Goal: Task Accomplishment & Management: Complete application form

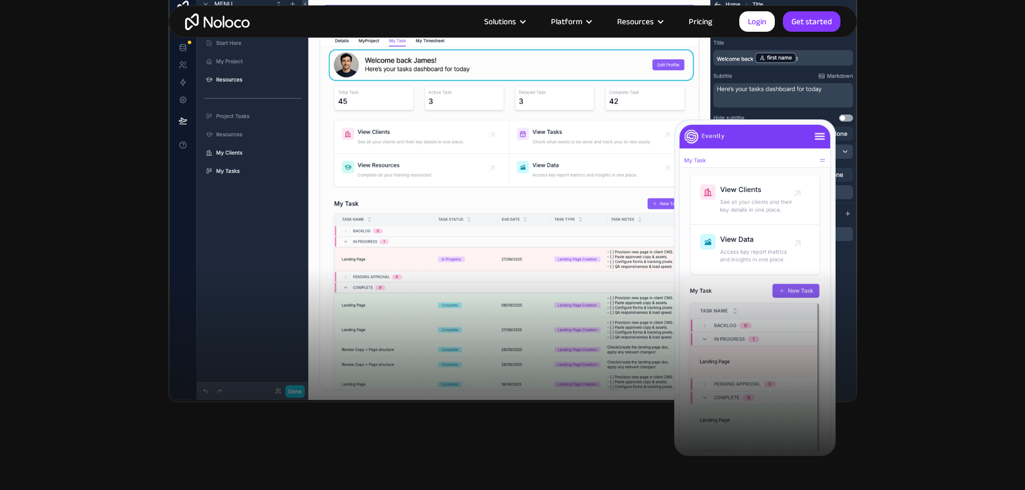
scroll to position [376, 0]
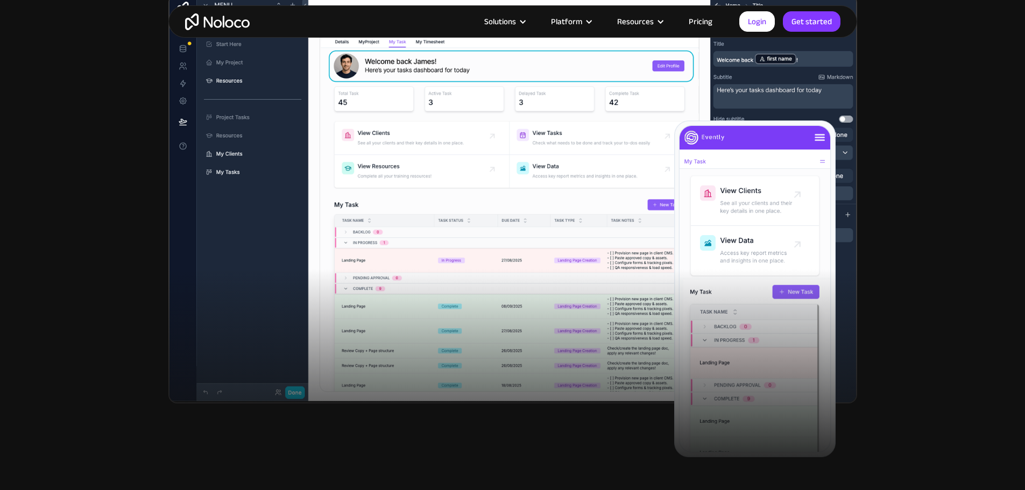
click at [694, 19] on link "Pricing" at bounding box center [700, 22] width 51 height 14
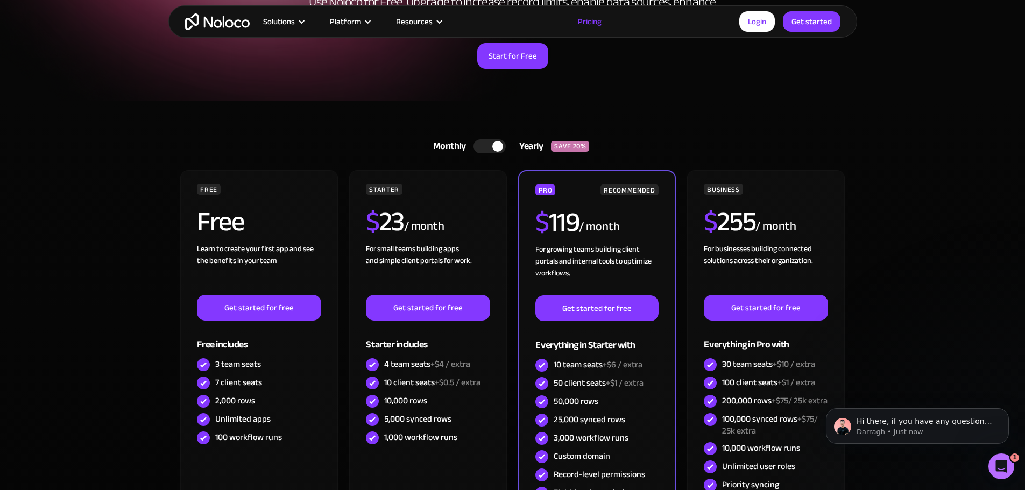
click at [500, 144] on div at bounding box center [497, 146] width 11 height 11
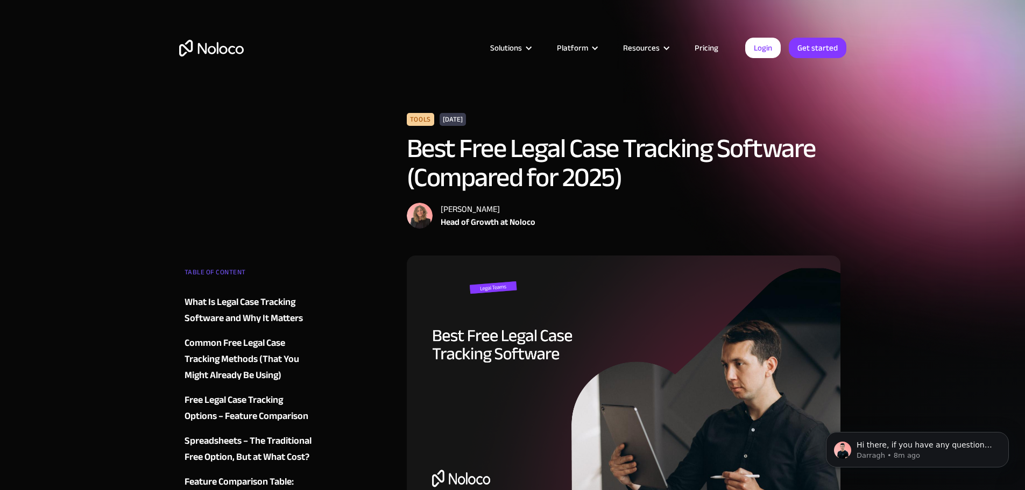
click at [704, 42] on link "Pricing" at bounding box center [706, 48] width 51 height 14
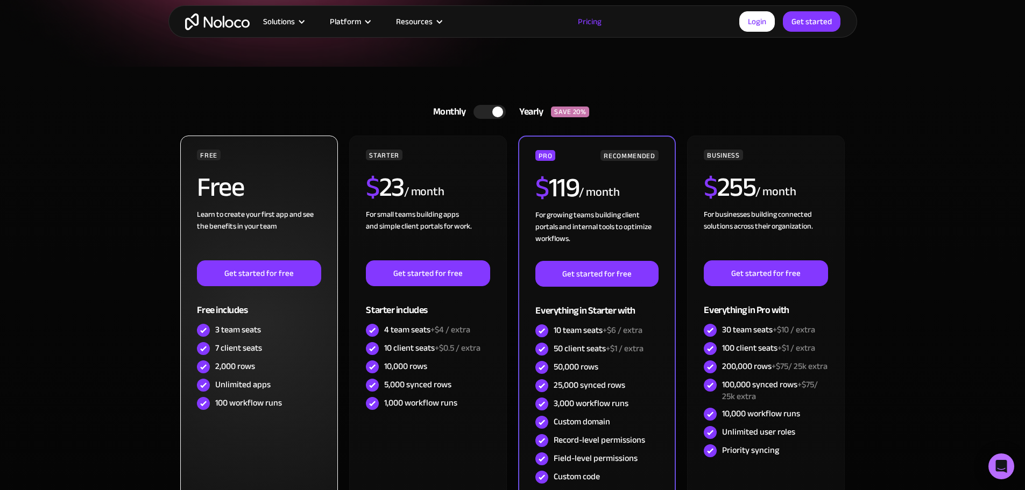
scroll to position [215, 0]
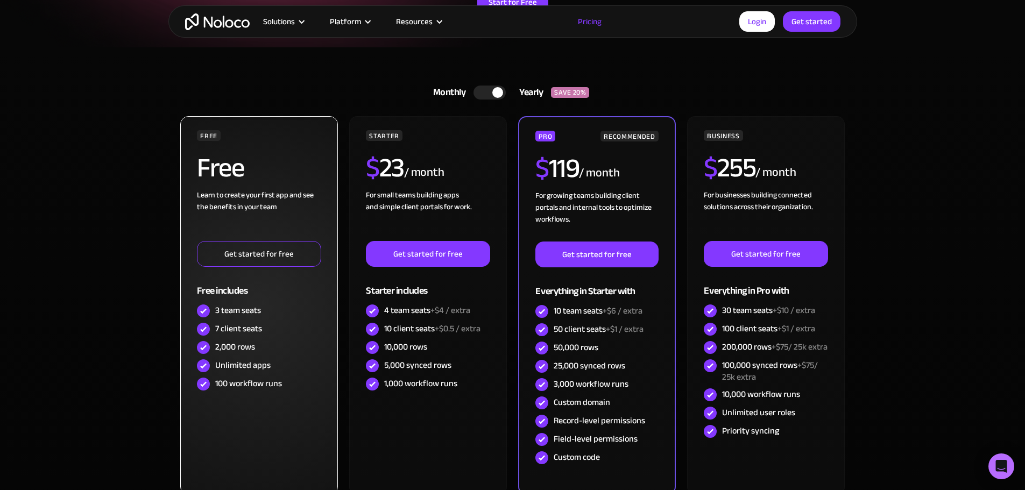
click at [283, 247] on link "Get started for free" at bounding box center [259, 254] width 124 height 26
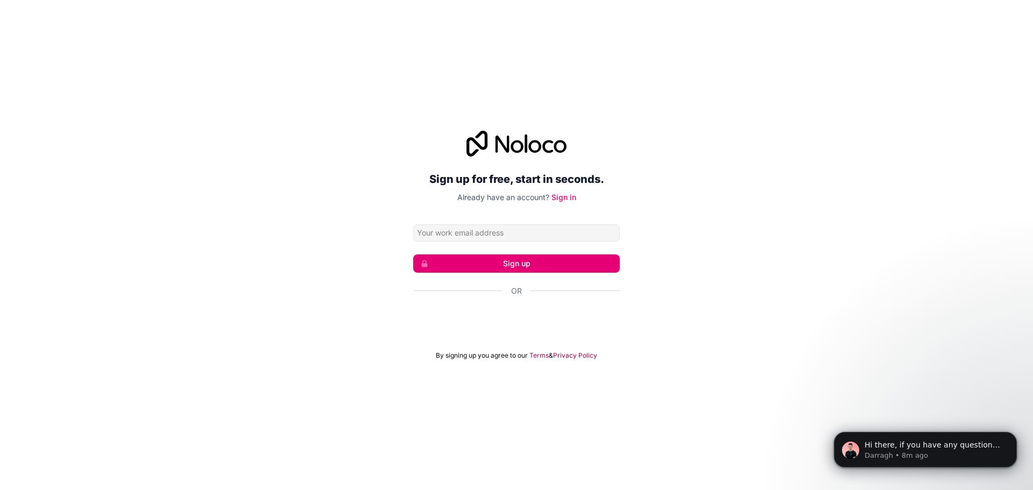
click at [477, 232] on input "Email address" at bounding box center [516, 232] width 207 height 17
type input "[EMAIL_ADDRESS][DOMAIN_NAME]"
click button "Sign up" at bounding box center [516, 263] width 207 height 18
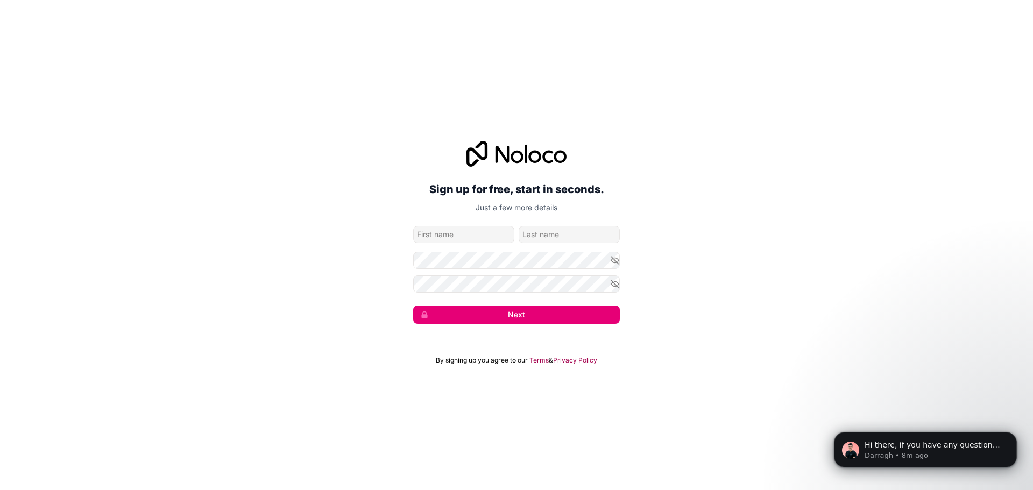
click at [477, 231] on input "given-name" at bounding box center [463, 234] width 101 height 17
type input "Kylee"
type input "Merritt"
click at [615, 262] on icon "button" at bounding box center [615, 260] width 8 height 5
click at [615, 274] on form "kmerritt@lci1.com Kylee Merritt Next" at bounding box center [516, 275] width 207 height 98
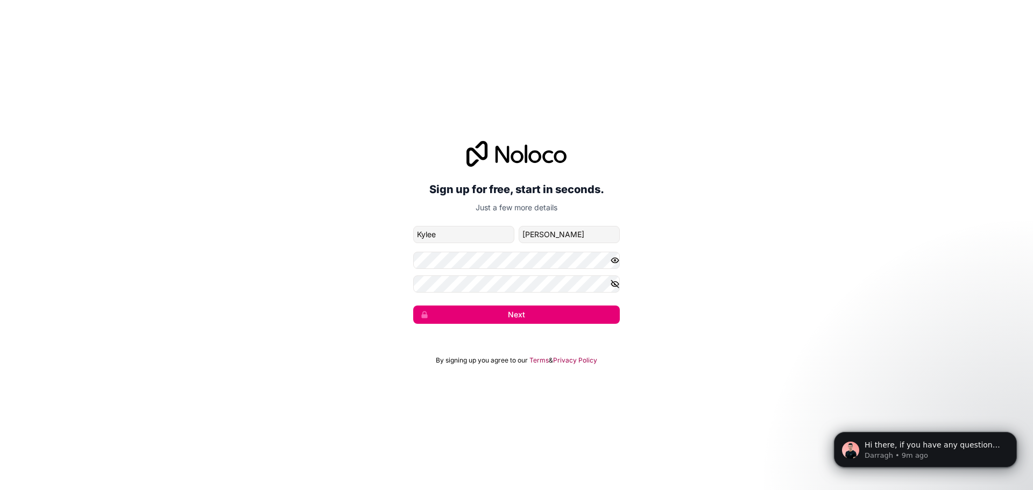
click at [614, 279] on icon "button" at bounding box center [615, 284] width 10 height 10
click at [602, 315] on button "Next" at bounding box center [516, 314] width 207 height 18
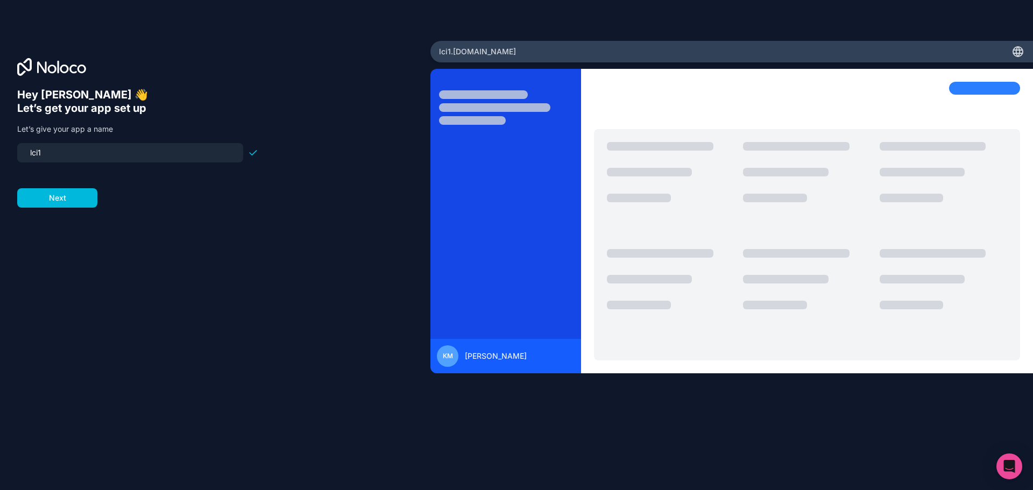
click at [167, 153] on input "lci1" at bounding box center [130, 152] width 213 height 15
type input "l"
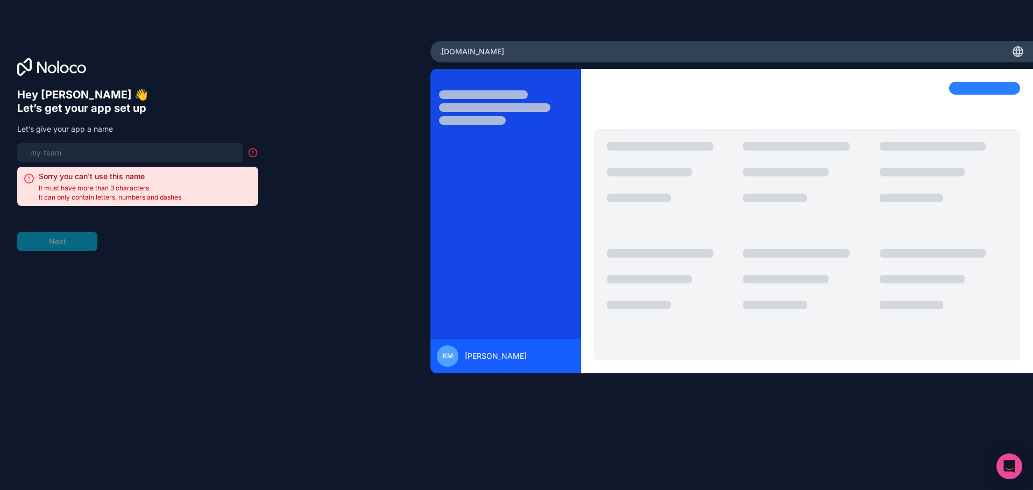
type input "l"
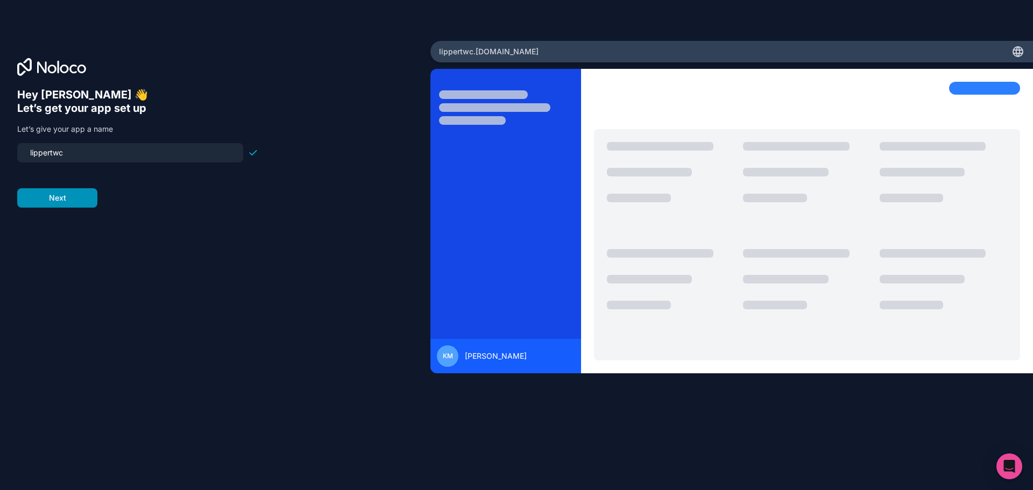
type input "lippertwc"
click at [84, 202] on button "Next" at bounding box center [57, 197] width 80 height 19
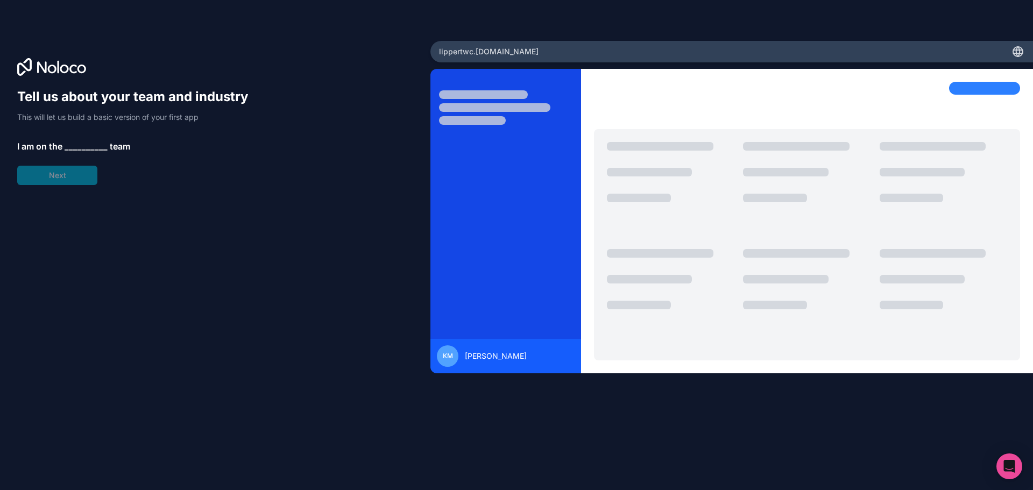
click at [70, 140] on span "__________" at bounding box center [86, 146] width 43 height 13
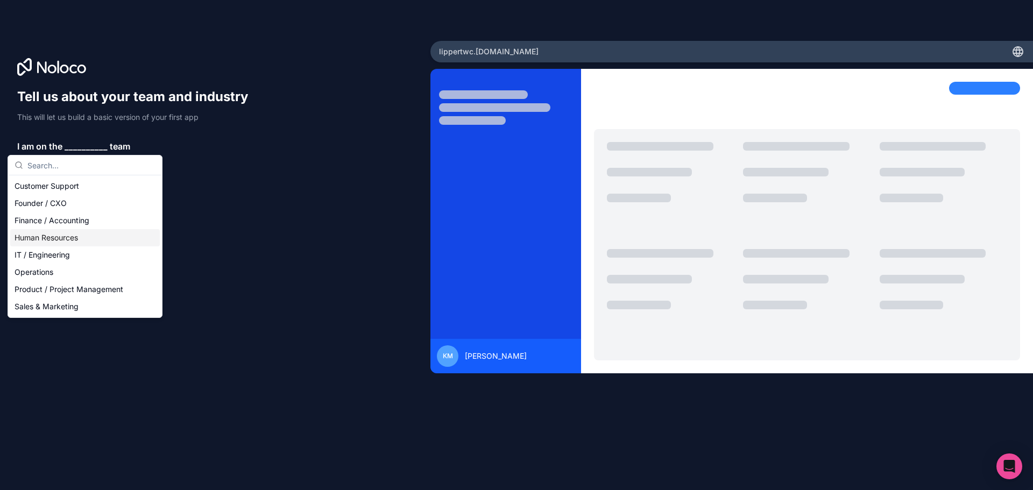
click at [62, 233] on div "Human Resources" at bounding box center [85, 237] width 150 height 17
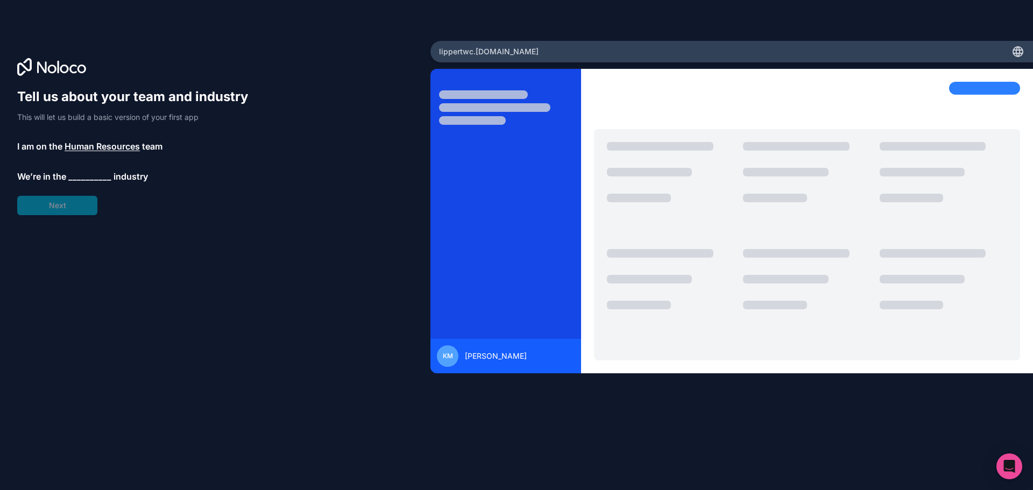
click at [93, 173] on span "__________" at bounding box center [89, 176] width 43 height 13
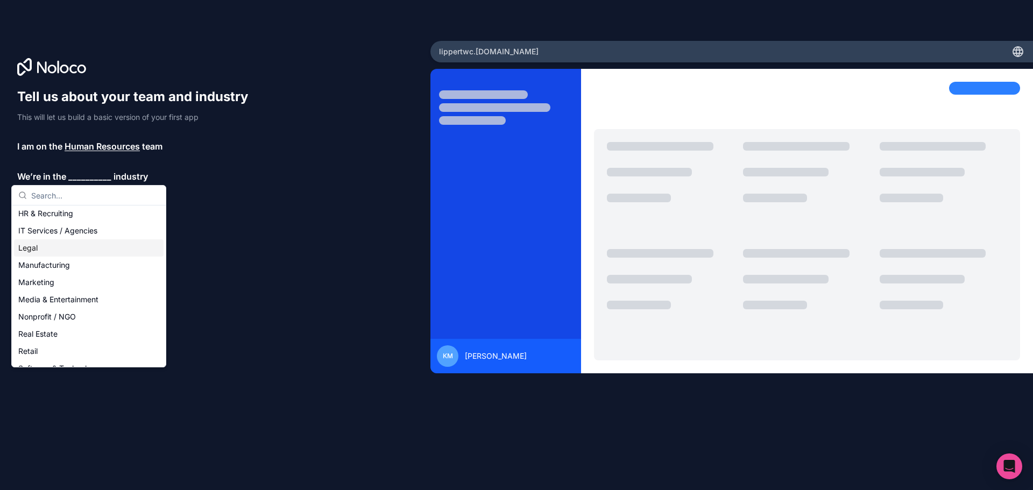
scroll to position [108, 0]
click at [72, 269] on div "Manufacturing" at bounding box center [89, 263] width 150 height 17
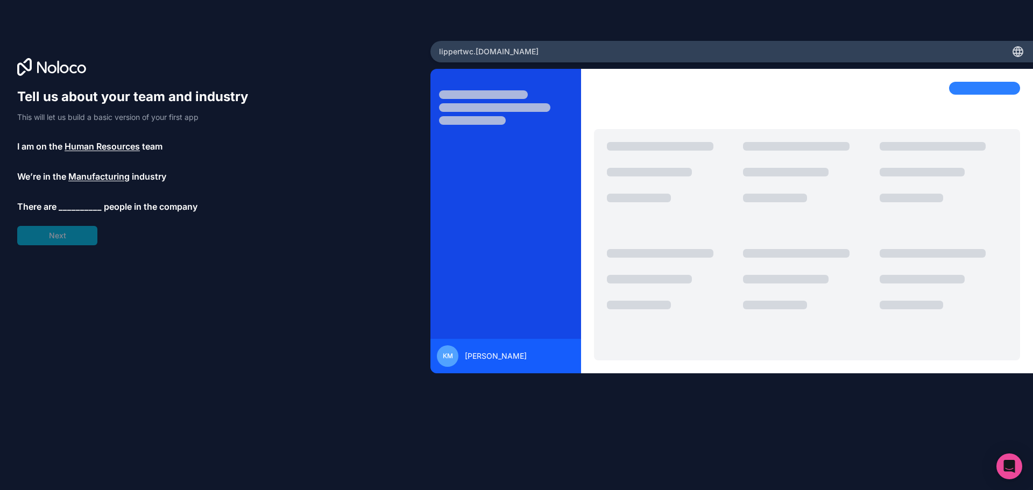
click at [77, 202] on span "__________" at bounding box center [80, 206] width 43 height 13
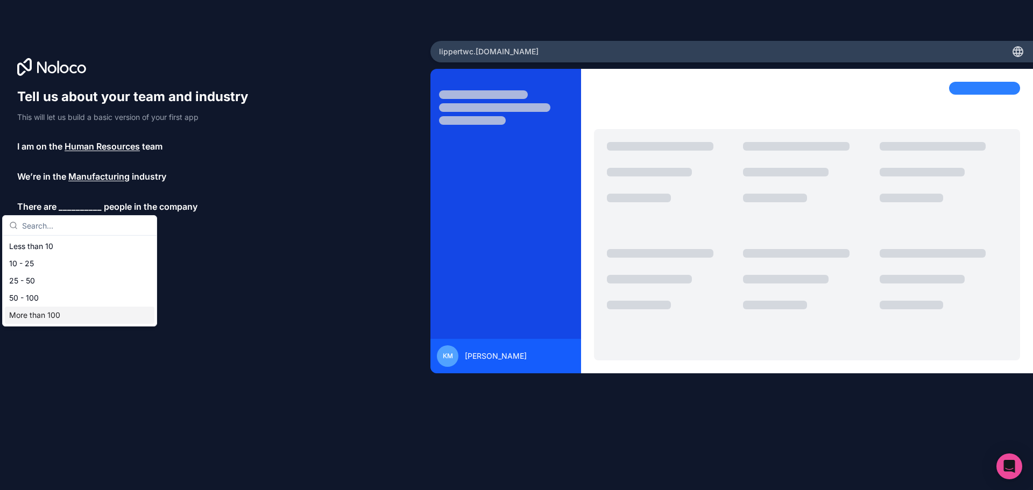
click at [52, 315] on div "More than 100" at bounding box center [80, 315] width 150 height 17
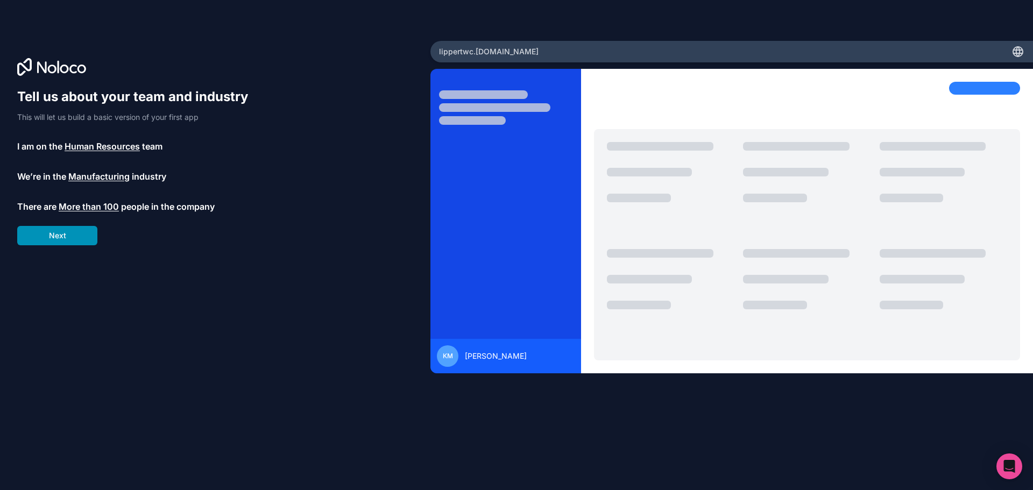
click at [68, 228] on button "Next" at bounding box center [57, 235] width 80 height 19
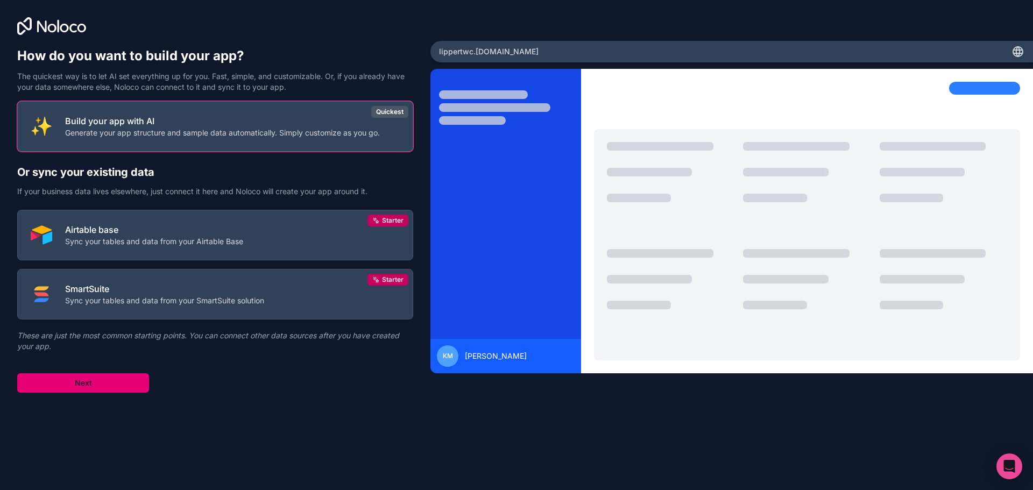
click at [91, 383] on button "Next" at bounding box center [83, 382] width 132 height 19
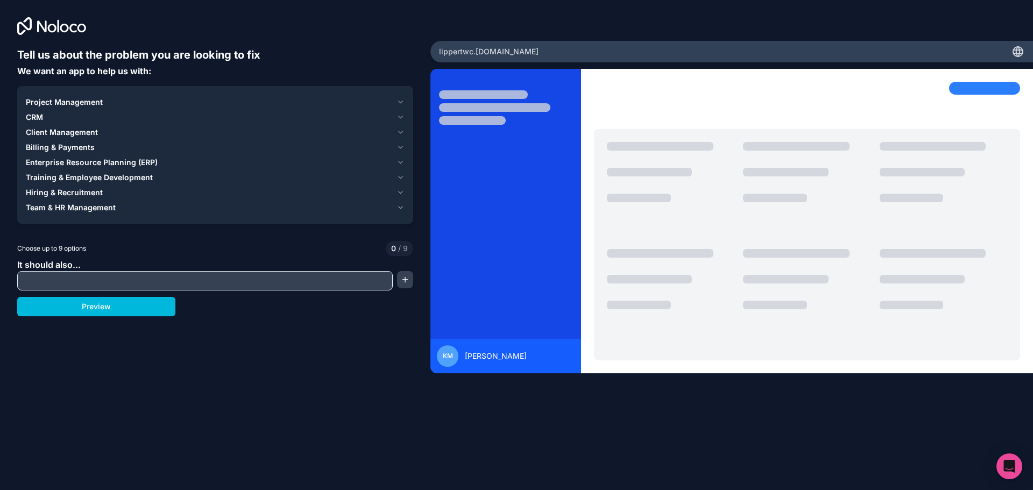
click at [93, 131] on span "Client Management" at bounding box center [62, 132] width 72 height 11
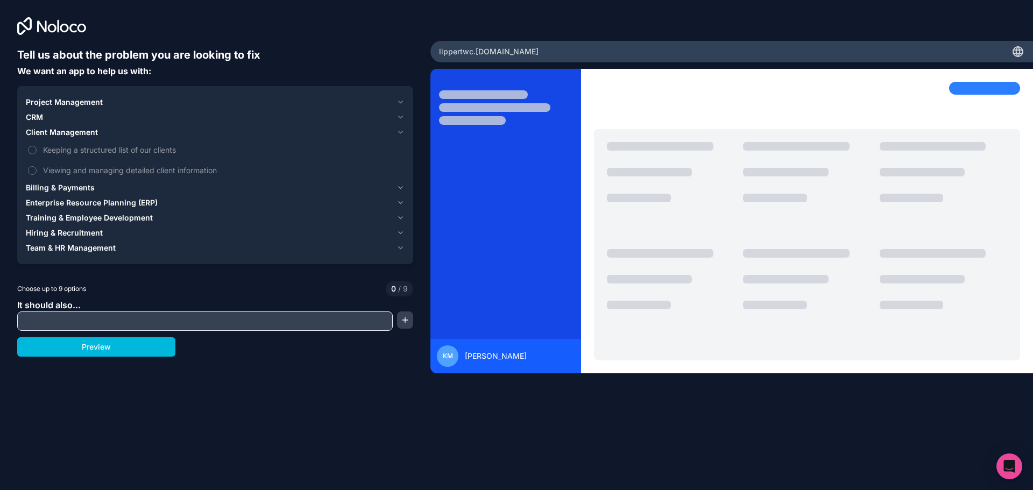
click at [91, 130] on span "Client Management" at bounding box center [62, 132] width 72 height 11
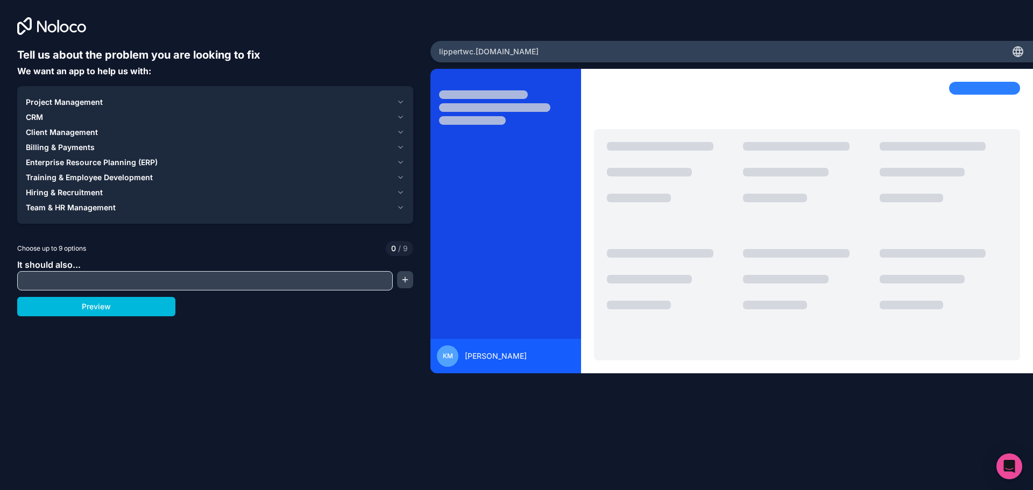
click at [81, 112] on div "CRM" at bounding box center [209, 117] width 366 height 11
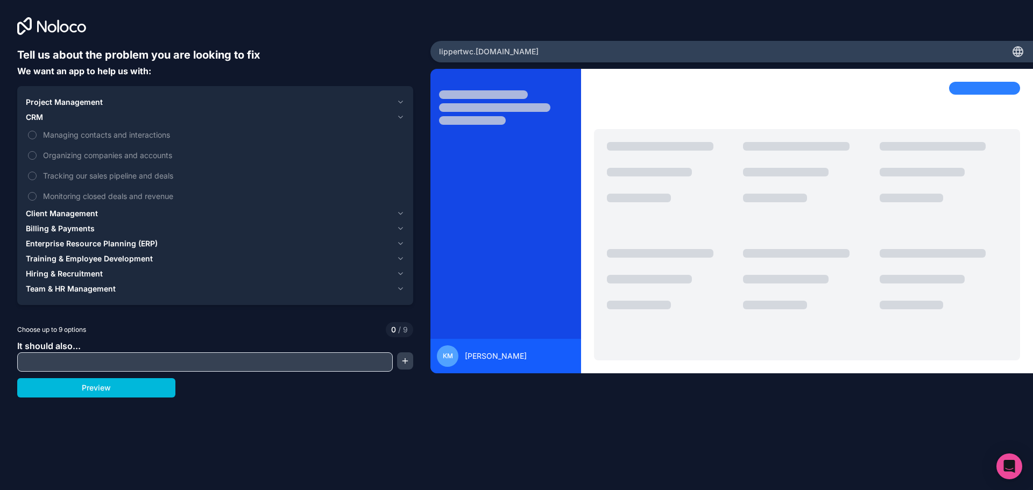
click at [401, 118] on icon "button" at bounding box center [400, 117] width 4 height 2
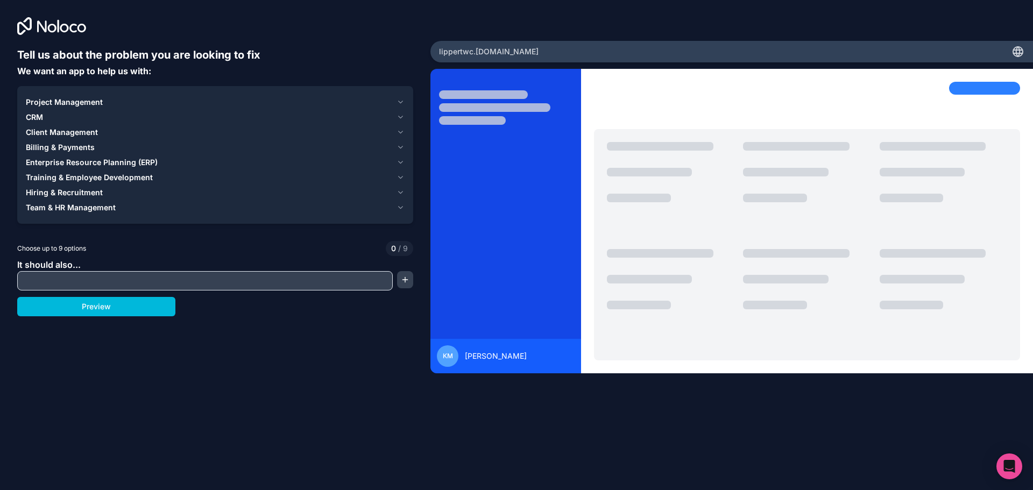
click at [83, 134] on span "Client Management" at bounding box center [62, 132] width 72 height 11
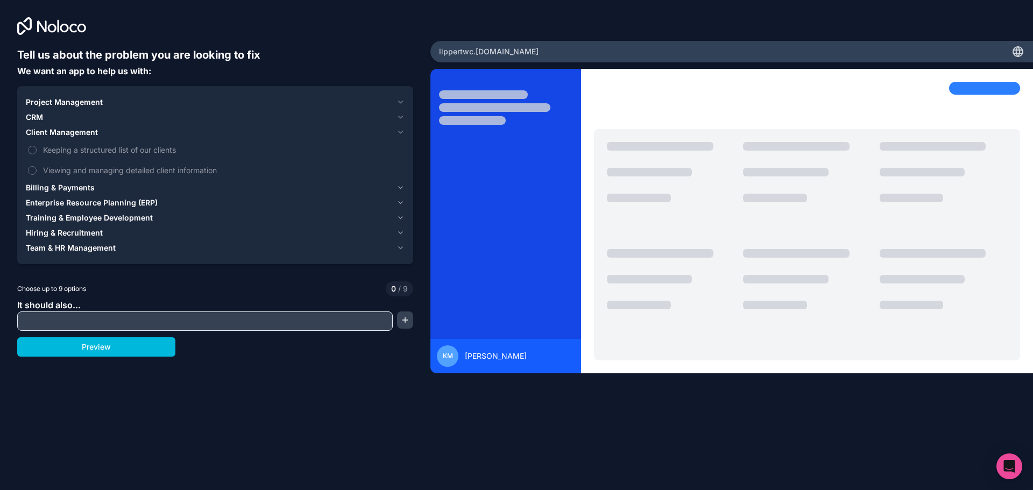
click at [45, 166] on span "Viewing and managing detailed client information" at bounding box center [222, 170] width 359 height 11
click at [37, 166] on button "Viewing and managing detailed client information" at bounding box center [32, 170] width 9 height 9
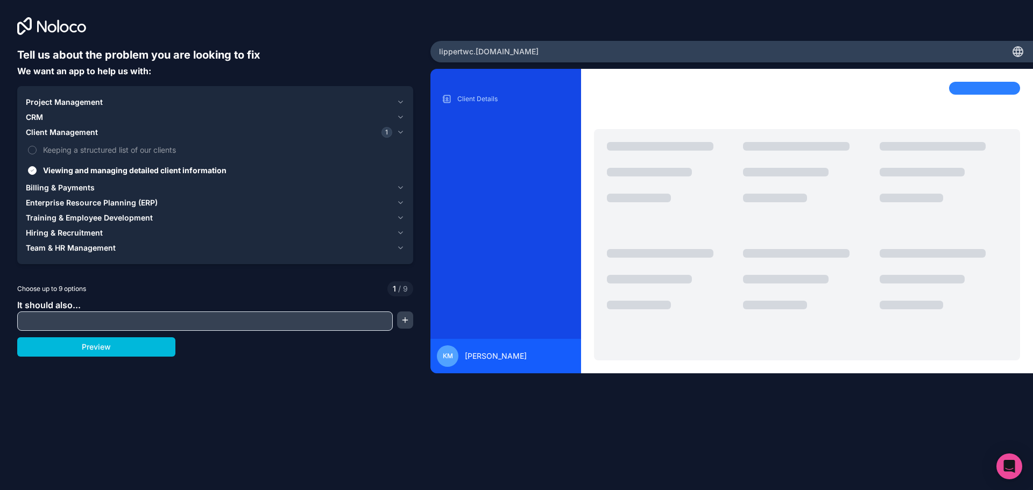
click at [400, 321] on button "button" at bounding box center [405, 319] width 16 height 17
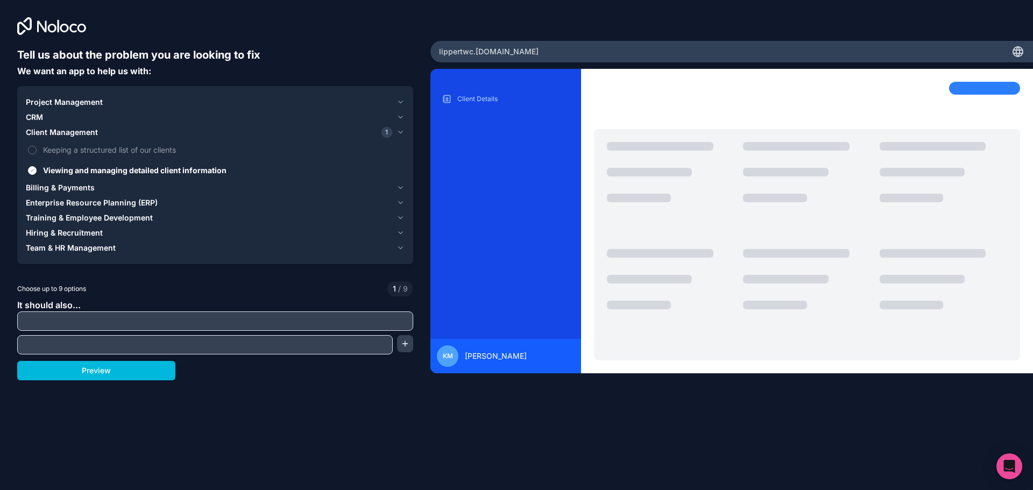
click at [302, 316] on input "text" at bounding box center [215, 321] width 390 height 15
click at [398, 244] on icon "button" at bounding box center [400, 248] width 8 height 9
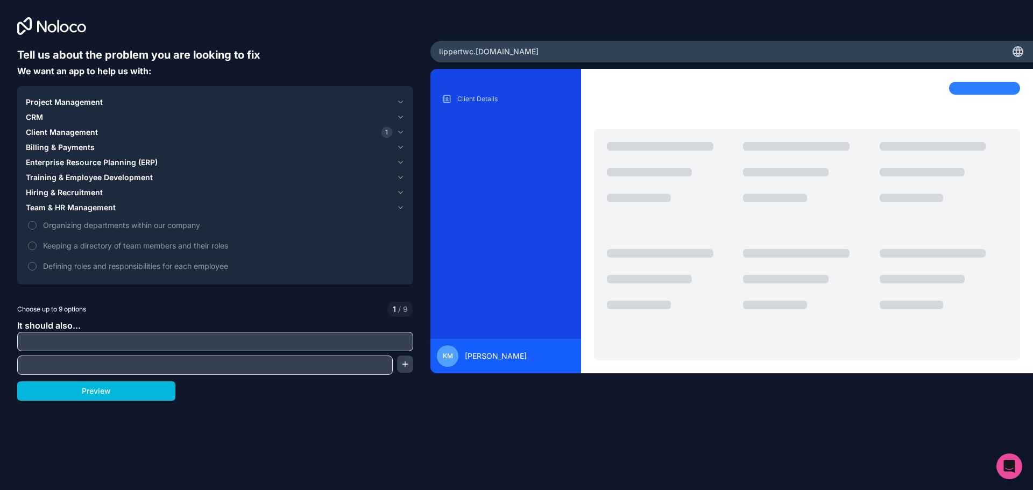
click at [399, 219] on span "Organizing departments within our company" at bounding box center [222, 224] width 359 height 11
click at [37, 221] on button "Organizing departments within our company" at bounding box center [32, 225] width 9 height 9
click at [400, 211] on icon "button" at bounding box center [400, 207] width 8 height 9
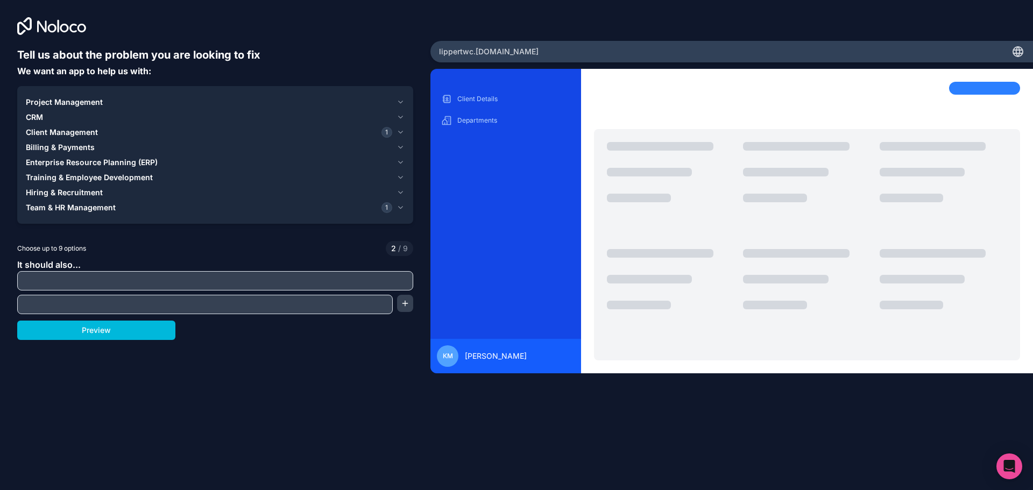
click at [390, 212] on div "1" at bounding box center [386, 207] width 11 height 11
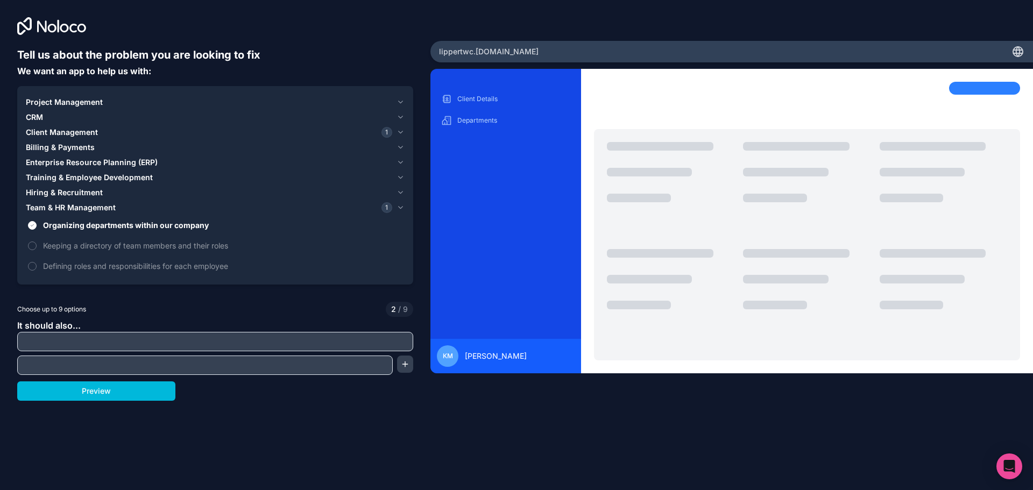
click at [27, 228] on label "Organizing departments within our company" at bounding box center [215, 225] width 379 height 20
click at [28, 228] on button "Organizing departments within our company" at bounding box center [32, 225] width 9 height 9
click at [63, 195] on span "Hiring & Recruitment" at bounding box center [64, 192] width 77 height 11
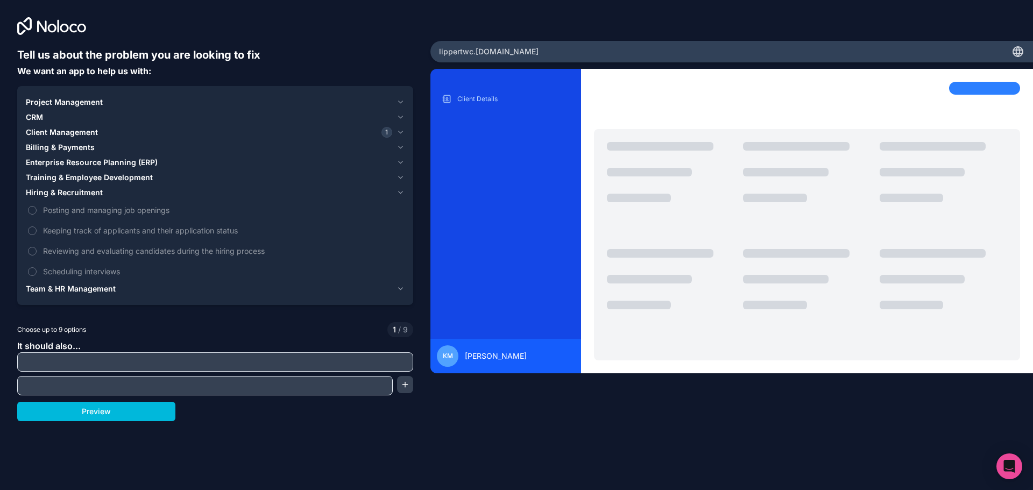
click at [397, 190] on icon "button" at bounding box center [400, 192] width 8 height 9
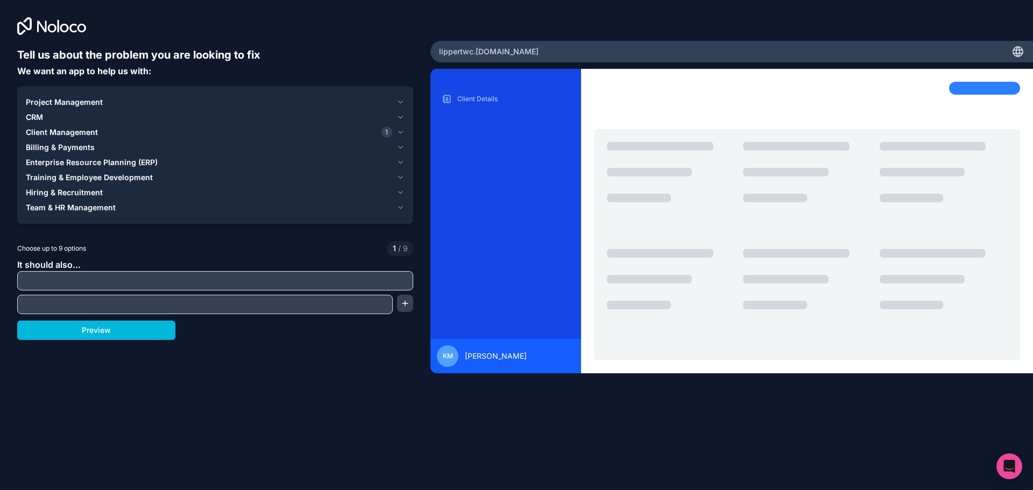
click at [124, 180] on span "Training & Employee Development" at bounding box center [89, 177] width 127 height 11
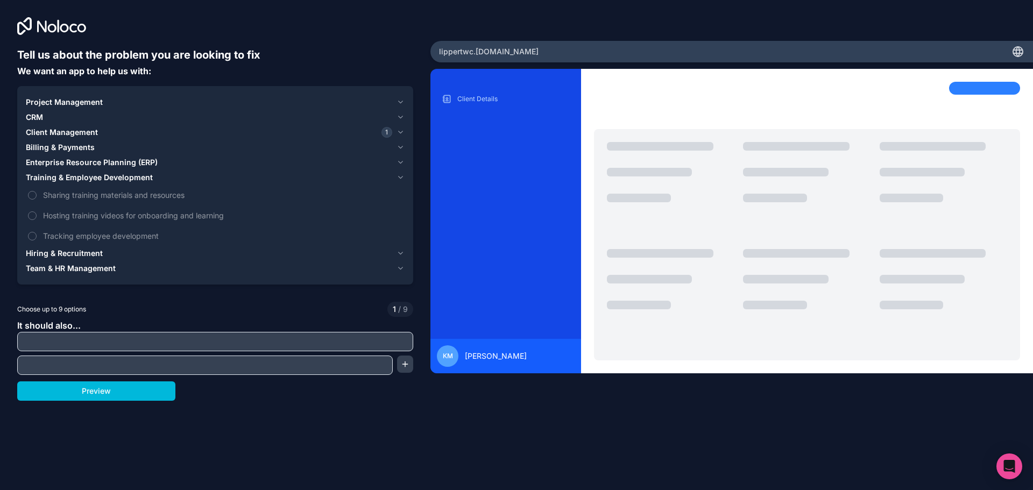
click at [125, 175] on span "Training & Employee Development" at bounding box center [89, 177] width 127 height 11
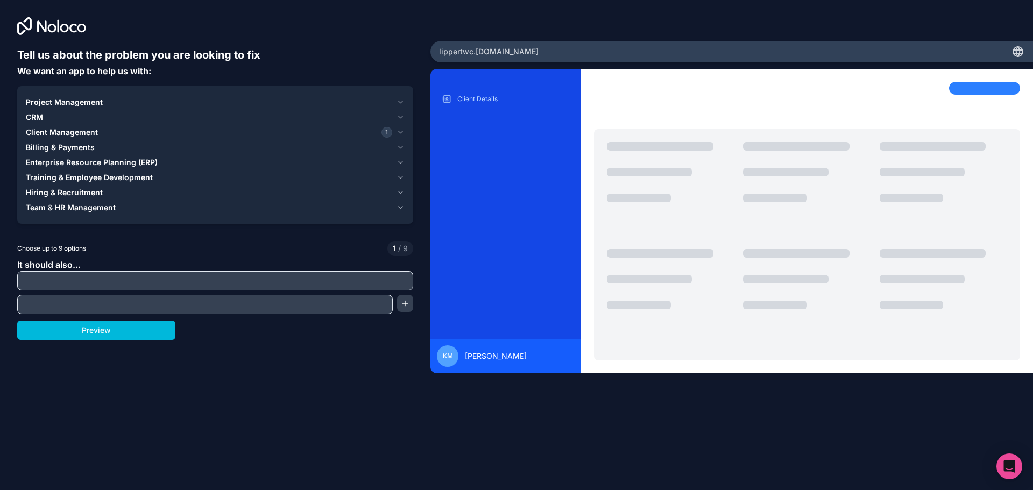
click at [129, 160] on span "Enterprise Resource Planning (ERP)" at bounding box center [92, 162] width 132 height 11
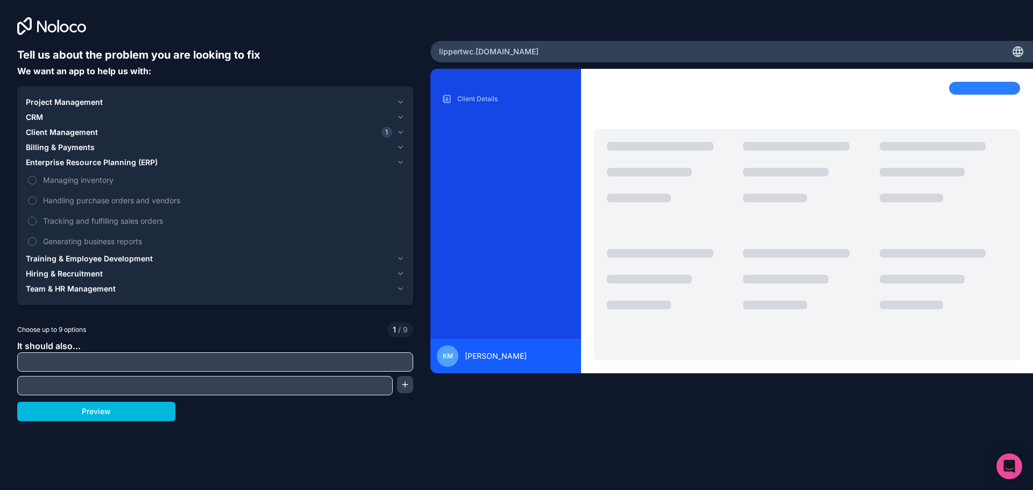
click at [129, 160] on span "Enterprise Resource Planning (ERP)" at bounding box center [92, 162] width 132 height 11
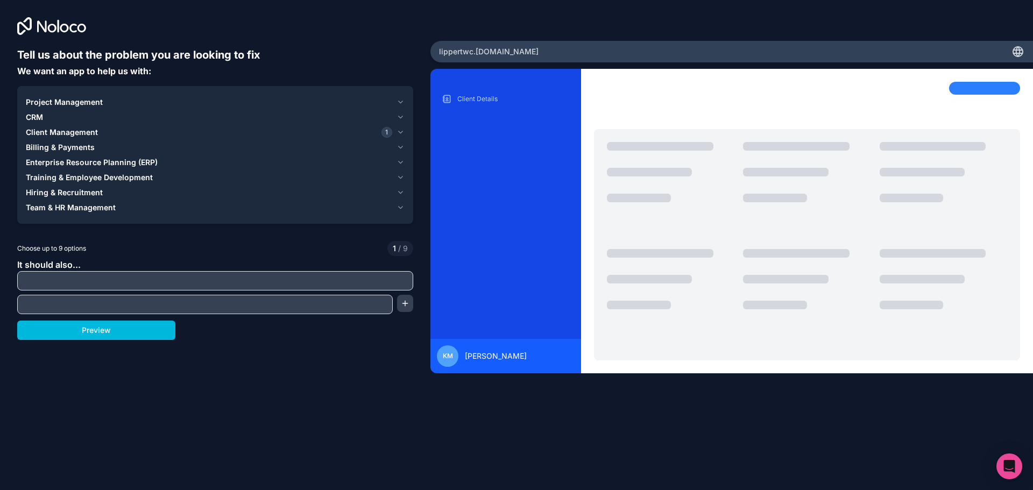
click at [90, 147] on span "Billing & Payments" at bounding box center [60, 147] width 69 height 11
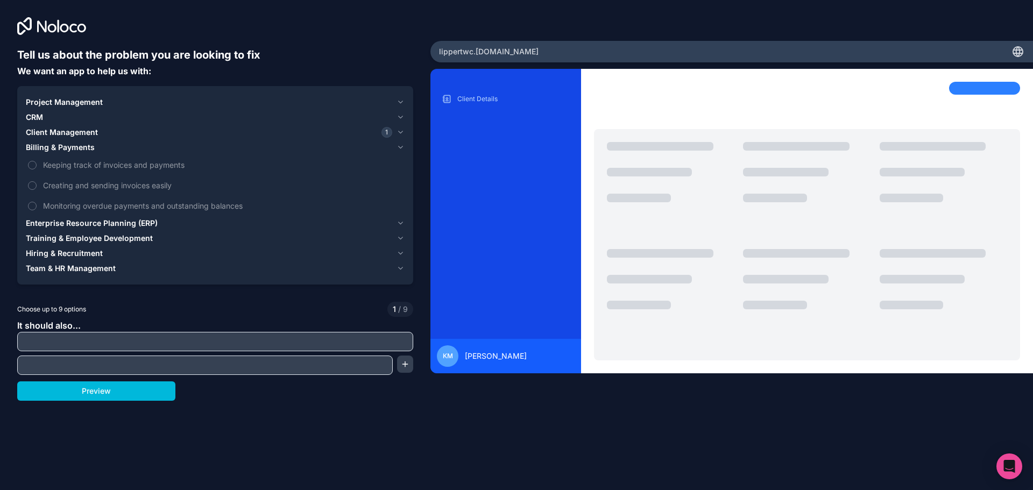
click at [90, 145] on span "Billing & Payments" at bounding box center [60, 147] width 69 height 11
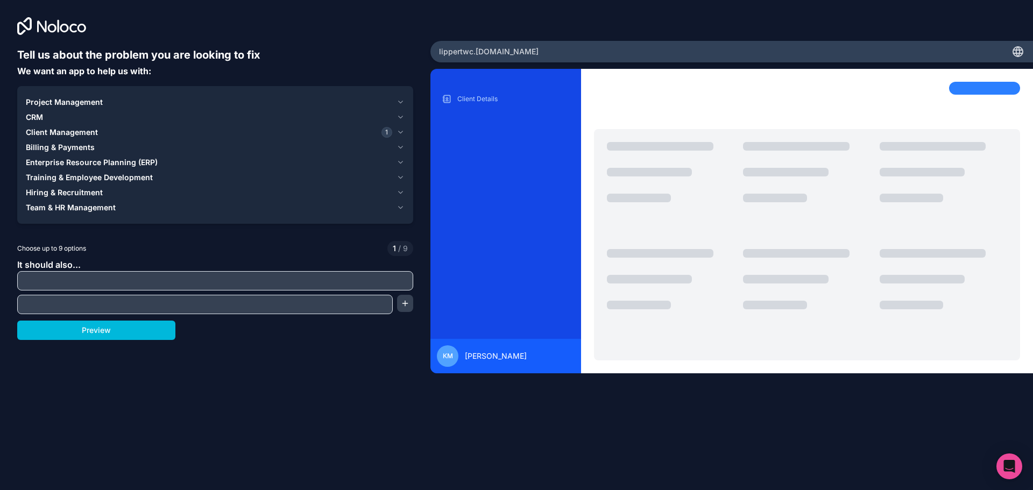
click at [84, 132] on span "Client Management" at bounding box center [62, 132] width 72 height 11
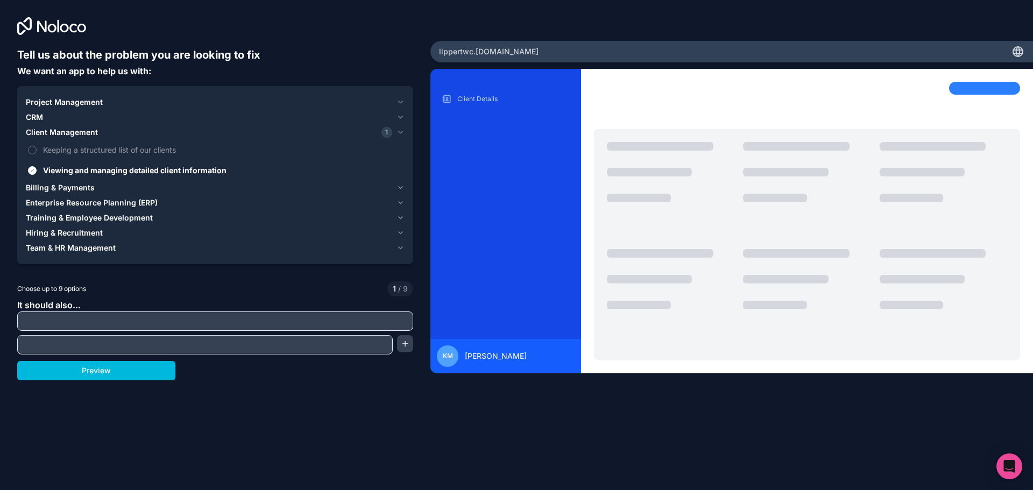
click at [82, 141] on label "Keeping a structured list of our clients" at bounding box center [215, 150] width 379 height 20
click at [37, 146] on button "Keeping a structured list of our clients" at bounding box center [32, 150] width 9 height 9
click at [79, 126] on button "Client Management 2" at bounding box center [215, 132] width 379 height 15
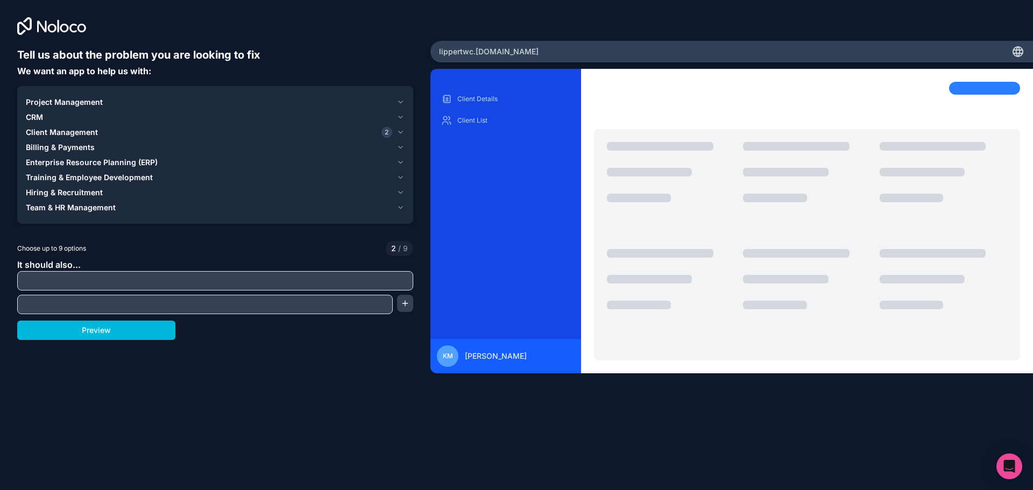
click at [53, 103] on span "Project Management" at bounding box center [64, 102] width 77 height 11
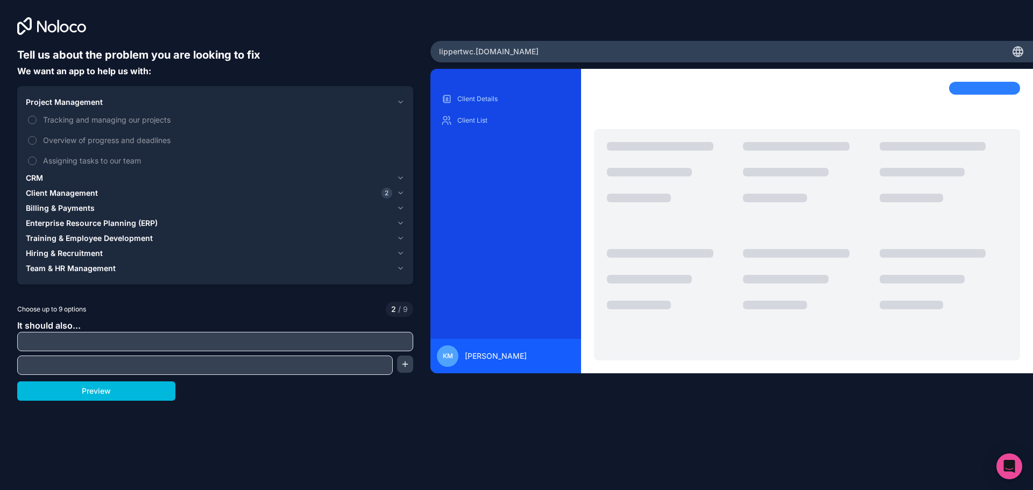
click at [144, 121] on span "Tracking and managing our projects" at bounding box center [222, 119] width 359 height 11
click at [37, 121] on button "Tracking and managing our projects" at bounding box center [32, 120] width 9 height 9
click at [139, 161] on span "Assigning tasks to our team" at bounding box center [222, 160] width 359 height 11
click at [37, 161] on button "Assigning tasks to our team" at bounding box center [32, 161] width 9 height 9
click at [144, 140] on span "Overview of progress and deadlines" at bounding box center [222, 139] width 359 height 11
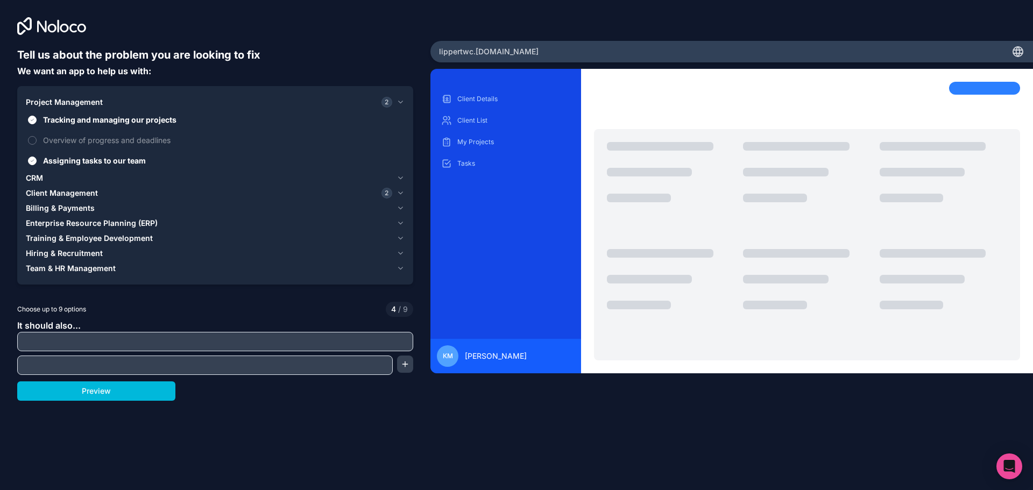
click at [37, 140] on button "Overview of progress and deadlines" at bounding box center [32, 140] width 9 height 9
click at [104, 391] on button "Preview" at bounding box center [96, 390] width 158 height 19
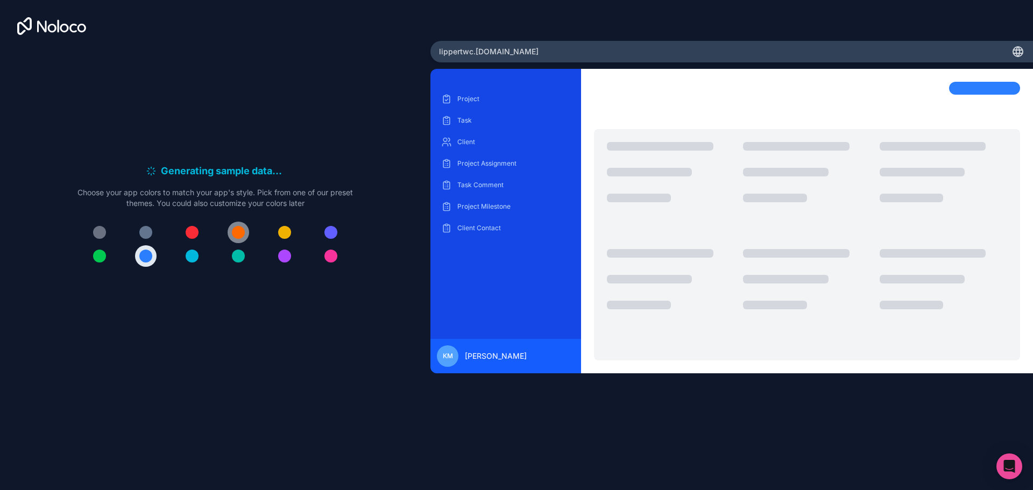
click at [236, 232] on div at bounding box center [238, 232] width 13 height 13
